Goal: Information Seeking & Learning: Learn about a topic

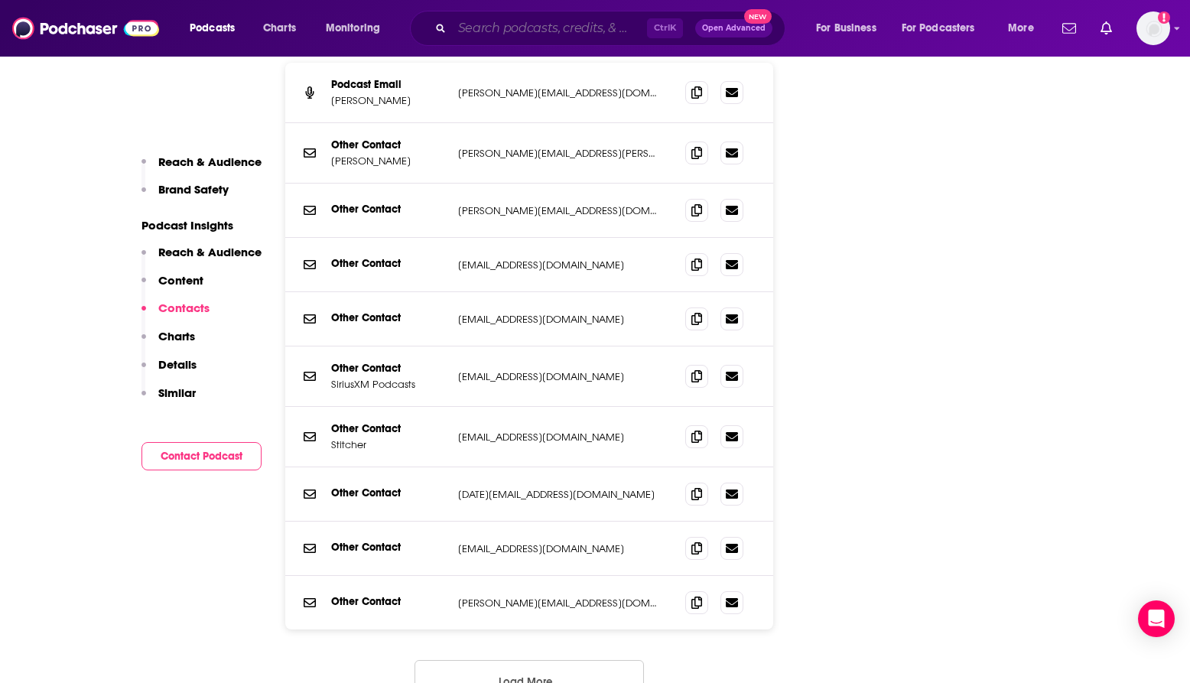
click at [558, 18] on input "Search podcasts, credits, & more..." at bounding box center [549, 28] width 195 height 24
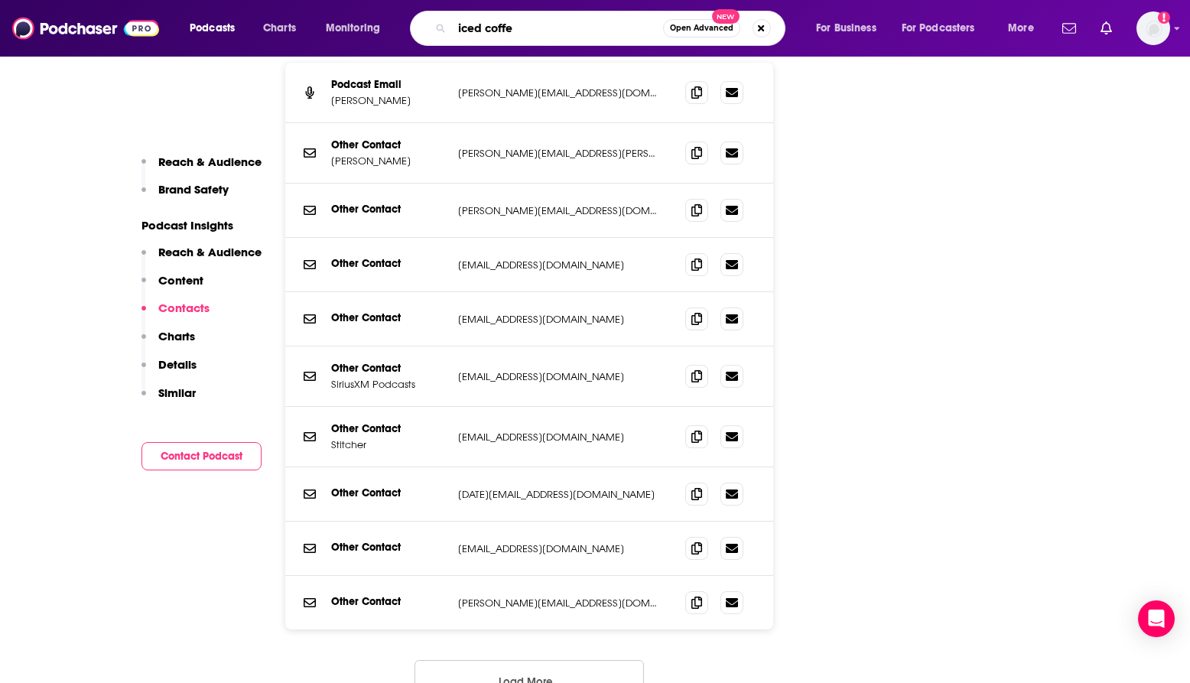
type input "iced coffee"
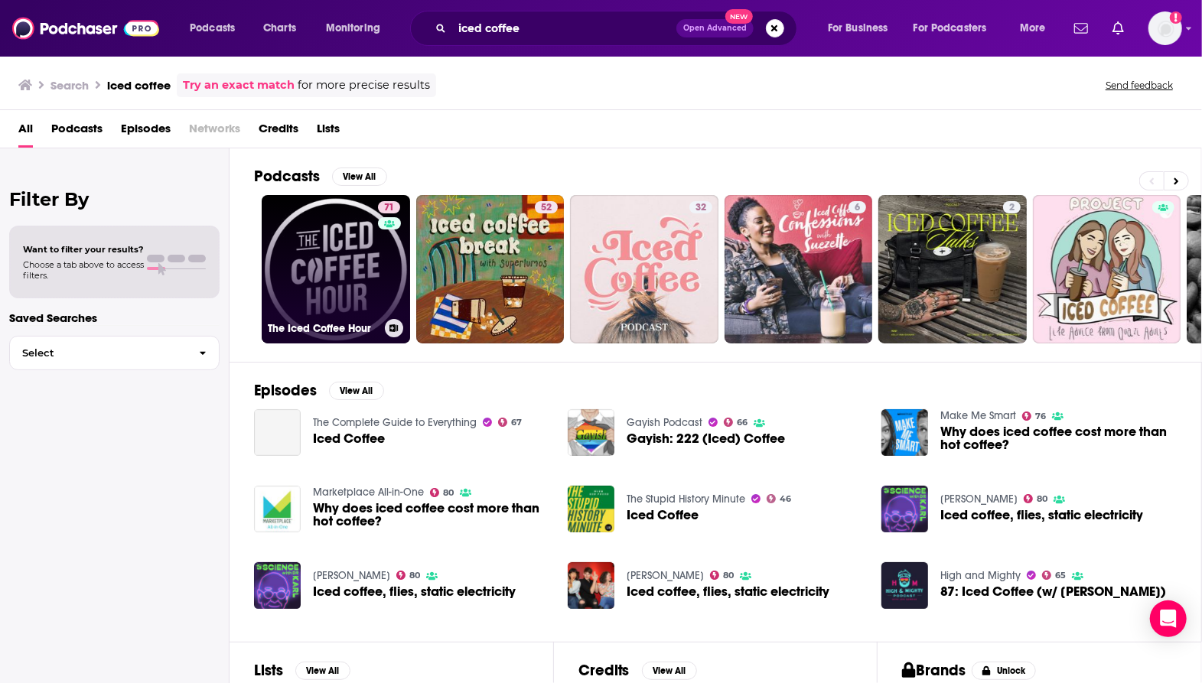
click at [355, 278] on link "71 The Iced Coffee Hour" at bounding box center [336, 269] width 148 height 148
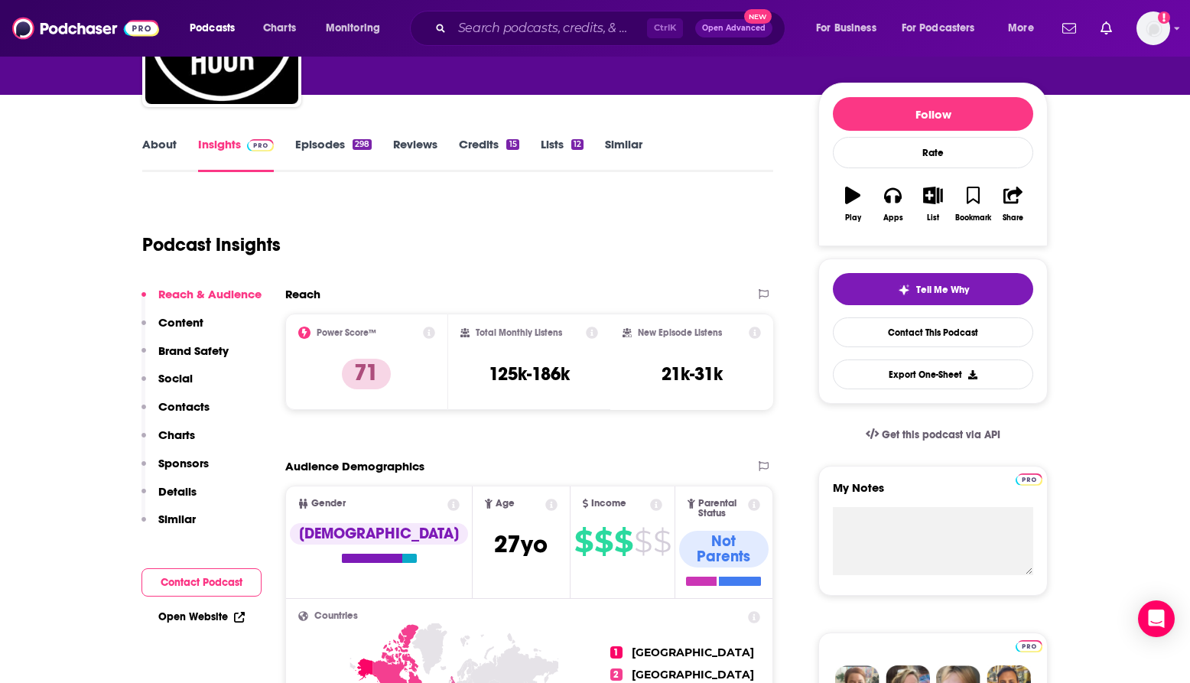
scroll to position [153, 0]
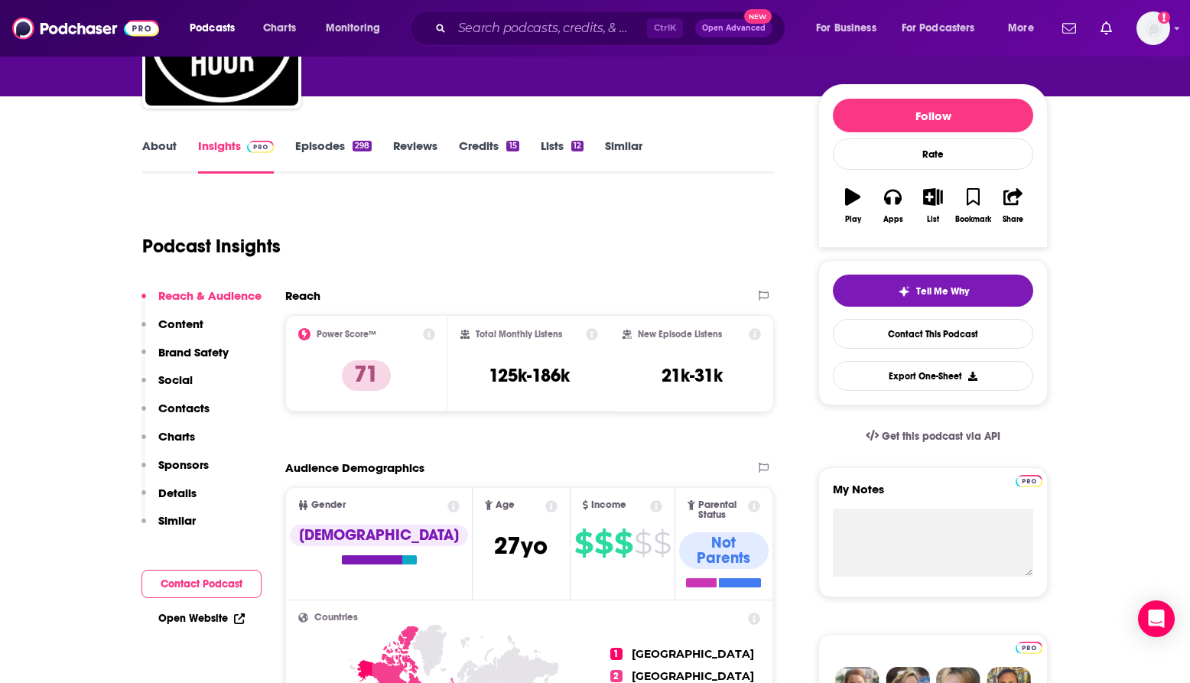
click at [312, 140] on link "Episodes 298" at bounding box center [333, 155] width 76 height 35
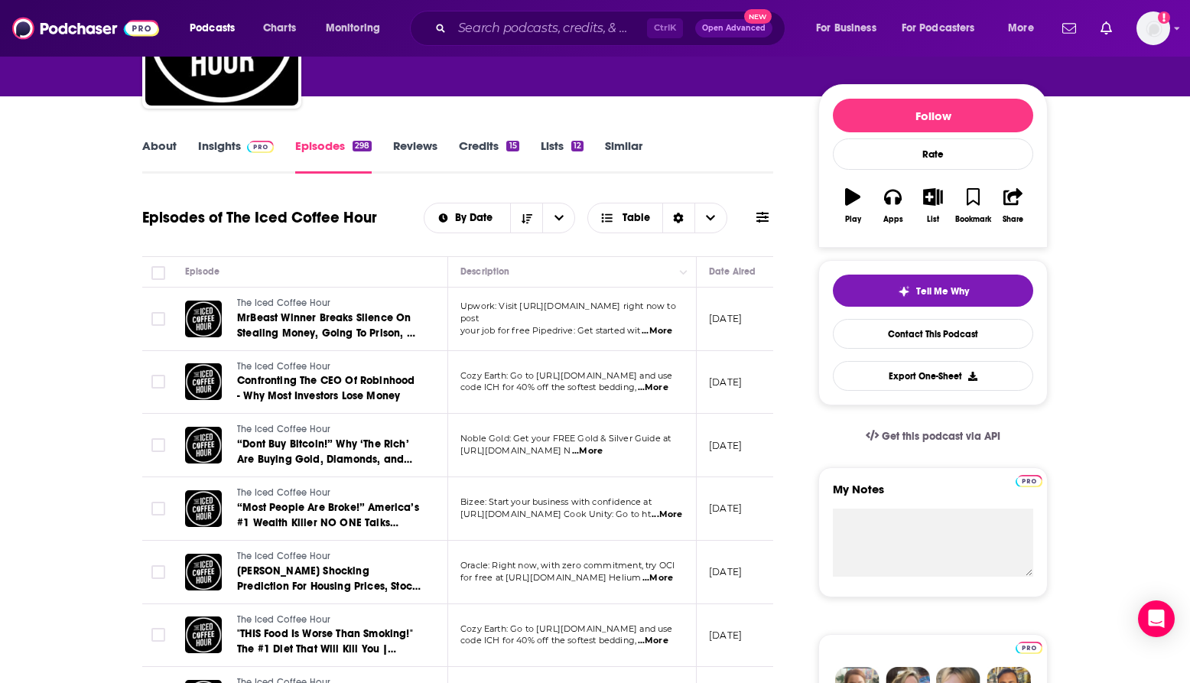
scroll to position [229, 0]
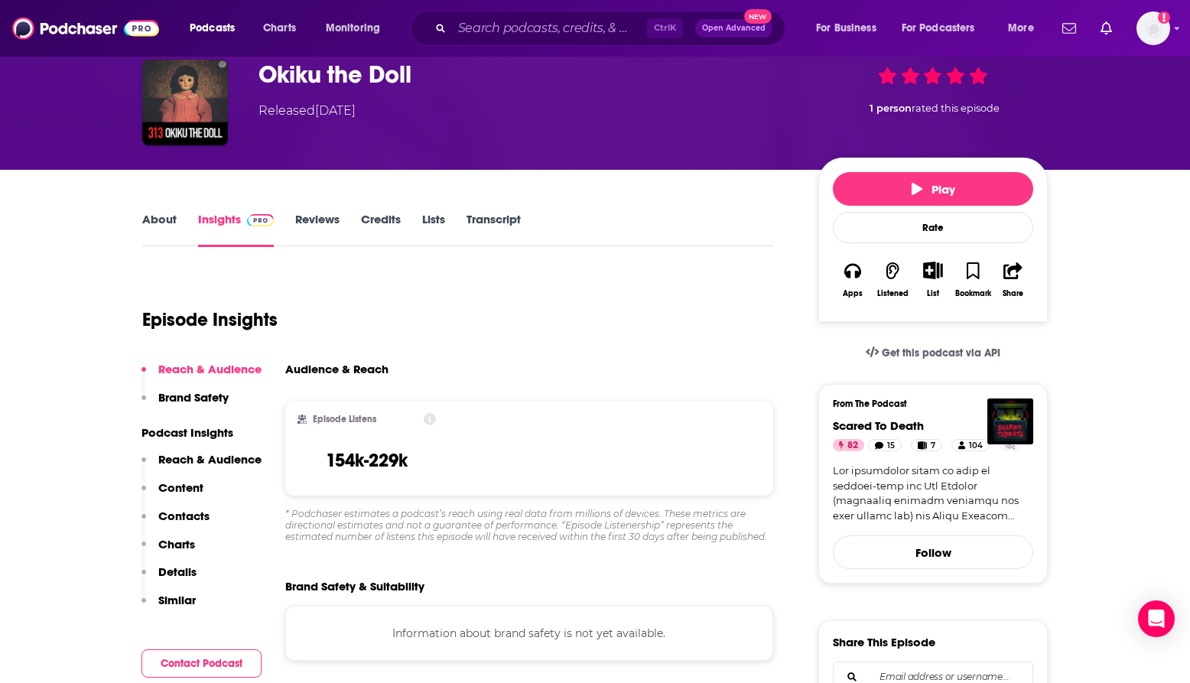
scroll to position [153, 0]
